Goal: Ask a question: Seek information or help from site administrators or community

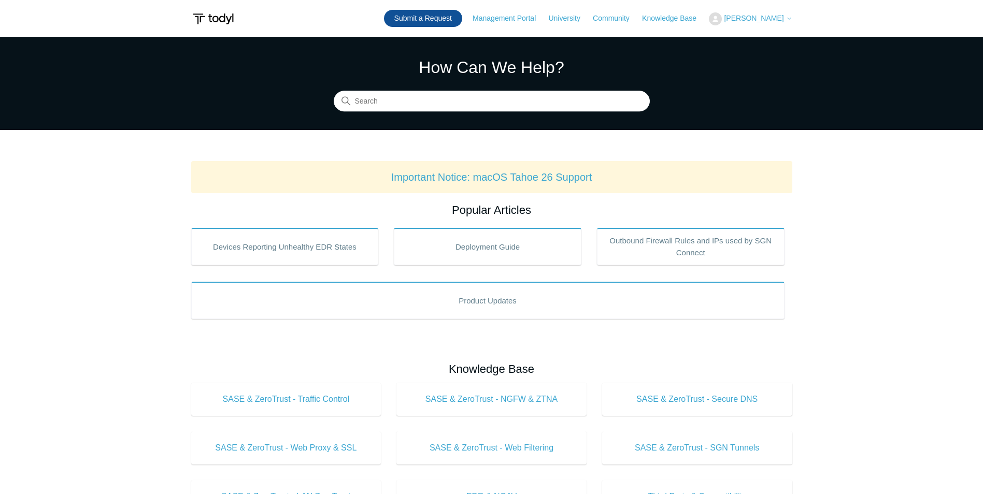
click at [425, 17] on link "Submit a Request" at bounding box center [423, 18] width 78 height 17
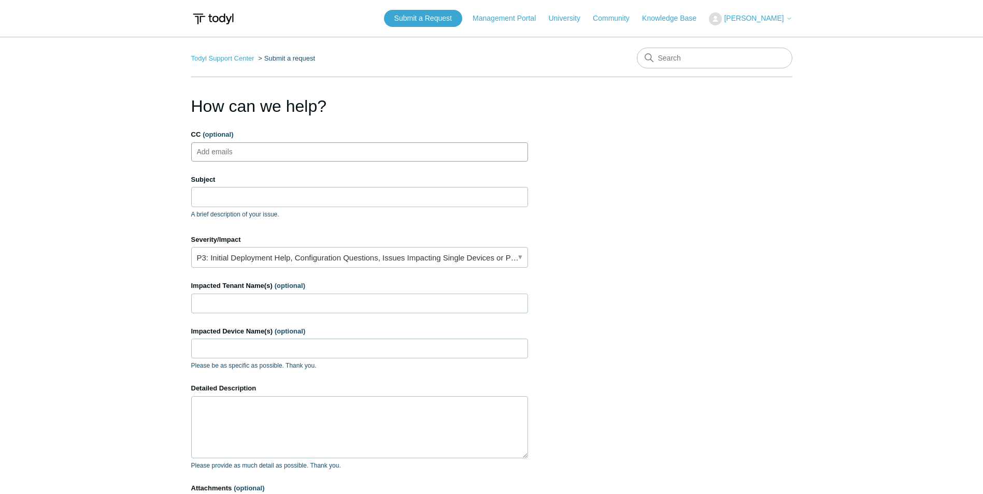
click at [379, 153] on ul "Add emails" at bounding box center [359, 152] width 337 height 19
drag, startPoint x: 334, startPoint y: 196, endPoint x: 343, endPoint y: 203, distance: 10.8
click at [334, 196] on input "Subject" at bounding box center [359, 197] width 337 height 20
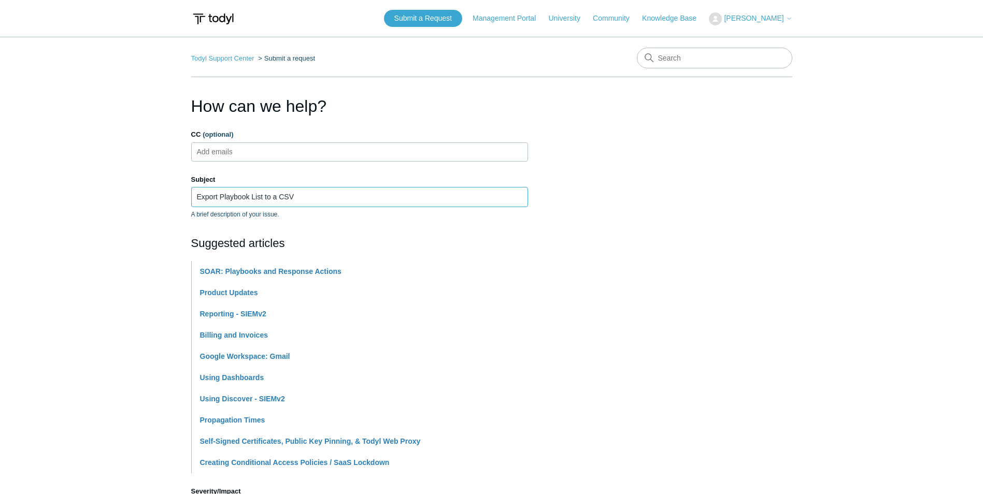
type input "Export Playbook List to a CSV"
click at [124, 366] on main "Todyl Support Center Submit a request How can we help? CC (optional) Add emails…" at bounding box center [491, 430] width 983 height 786
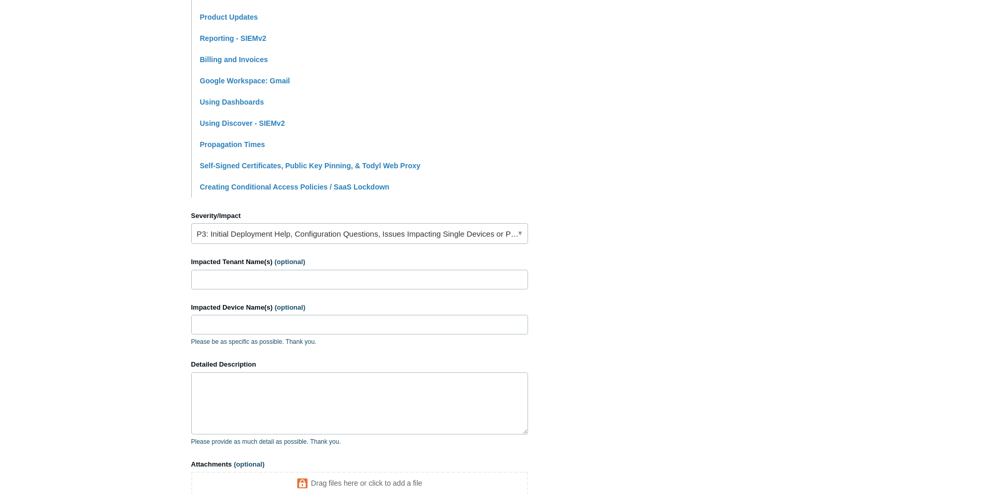
scroll to position [311, 0]
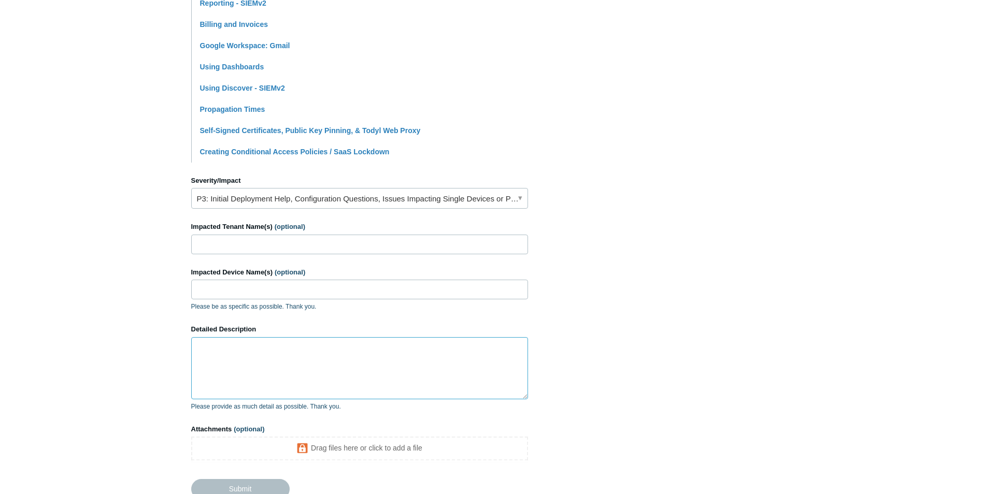
click at [280, 365] on textarea "Detailed Description" at bounding box center [359, 368] width 337 height 62
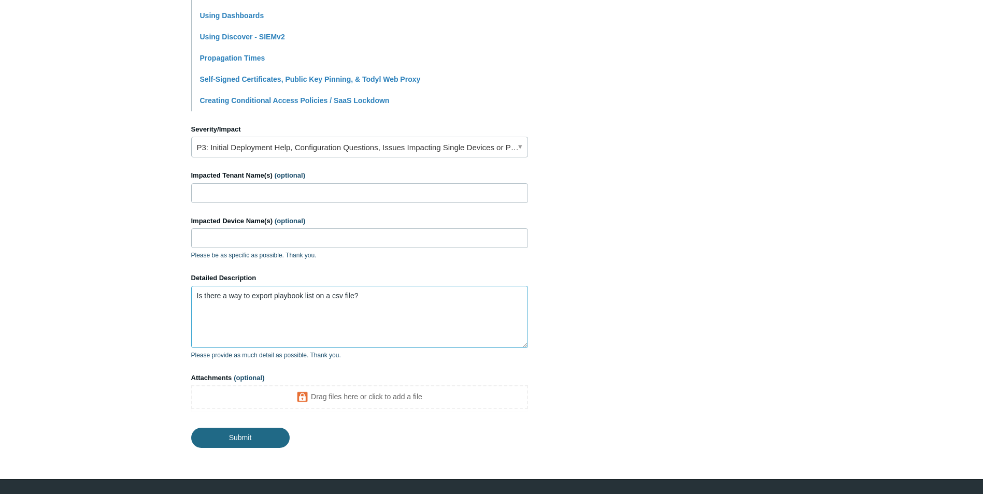
scroll to position [363, 0]
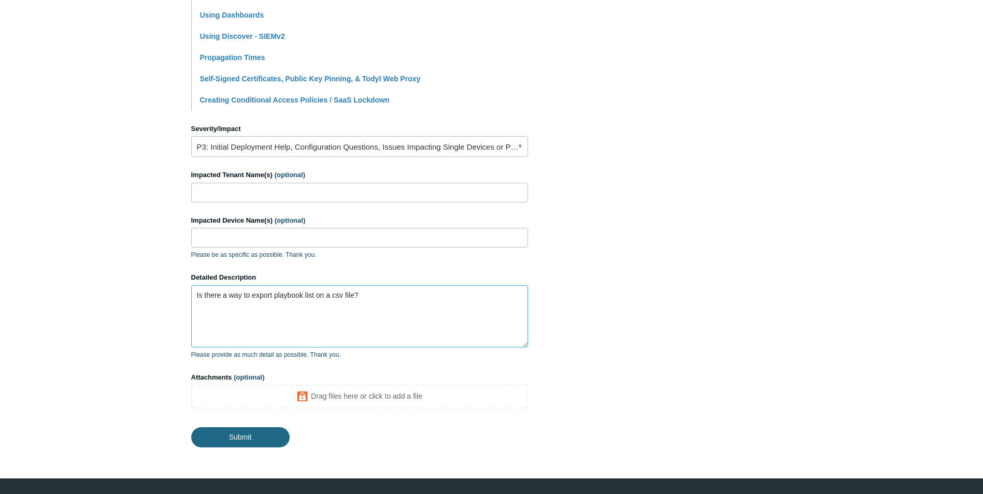
type textarea "Is there a way to export playbook list on a csv file?"
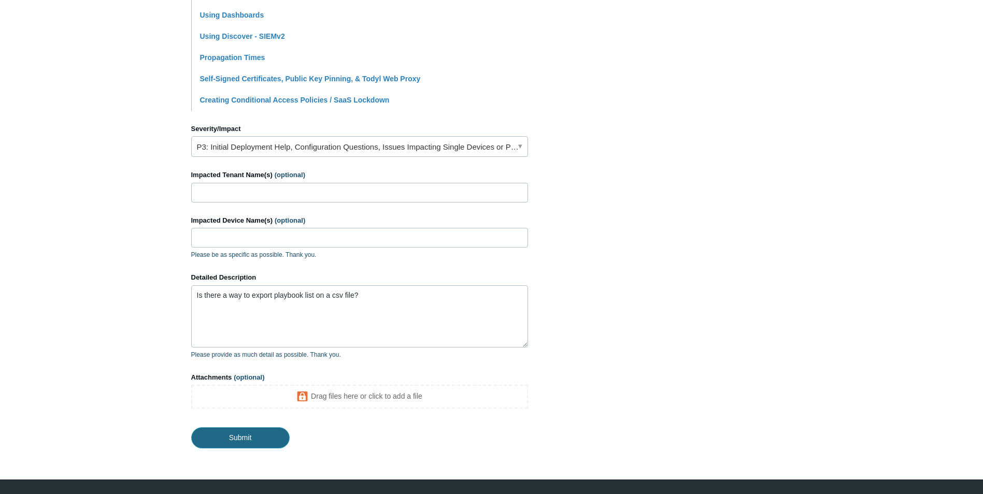
click at [253, 436] on input "Submit" at bounding box center [240, 438] width 98 height 21
